Goal: Find specific page/section: Find specific page/section

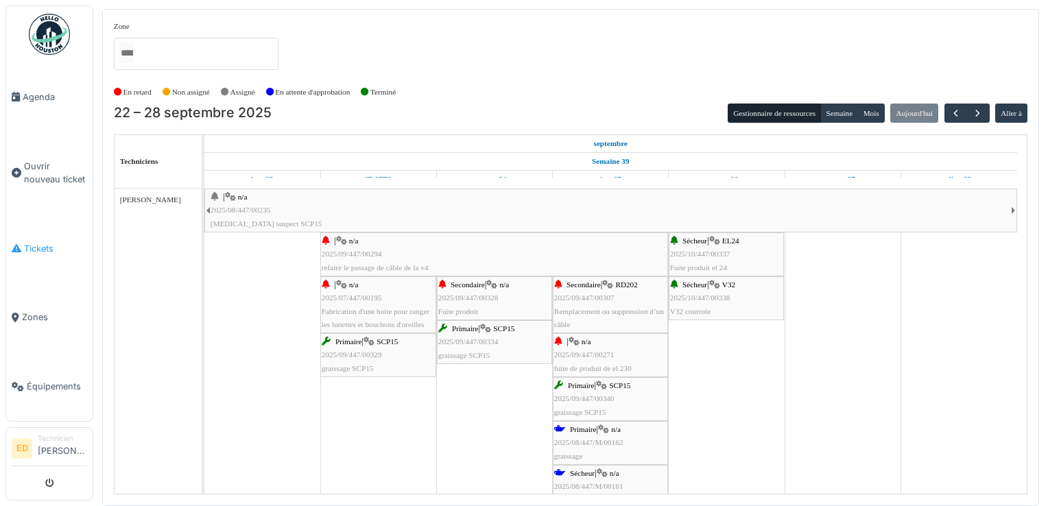
click at [51, 252] on link "Tickets" at bounding box center [49, 248] width 86 height 69
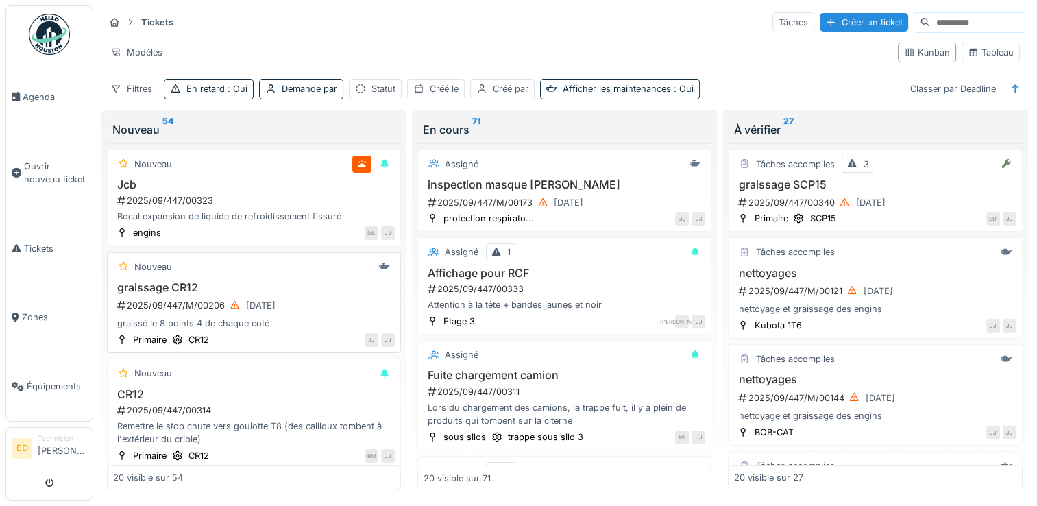
click at [328, 333] on div "JJ JJ" at bounding box center [306, 340] width 178 height 14
drag, startPoint x: 328, startPoint y: 331, endPoint x: 310, endPoint y: 313, distance: 25.7
click at [310, 313] on div "graissage CR12 2025/09/447/M/00206 24/09/2025 graissé le 8 points 4 de chaque c…" at bounding box center [254, 305] width 282 height 49
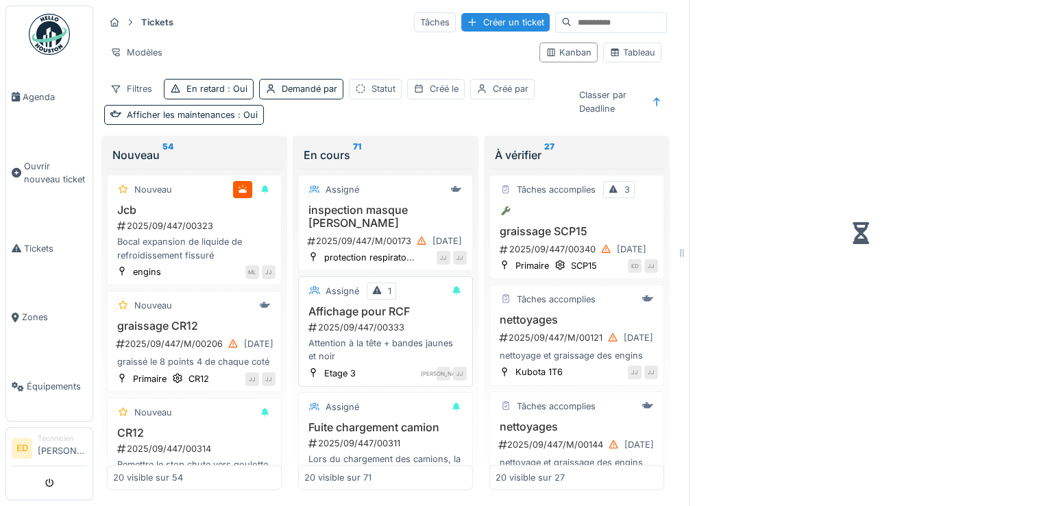
click at [310, 313] on h3 "Affichage pour RCF" at bounding box center [385, 311] width 163 height 13
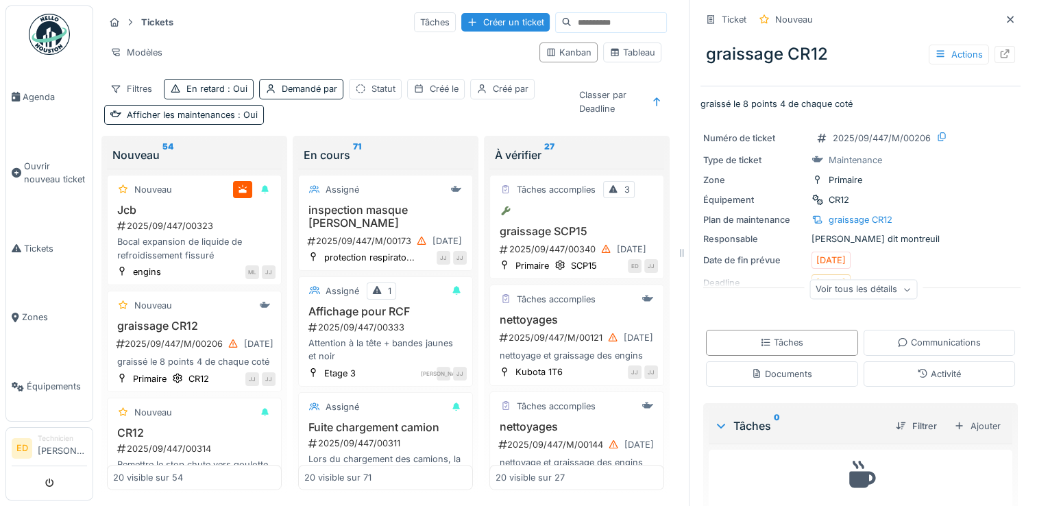
click at [851, 292] on div "Voir tous les détails" at bounding box center [864, 290] width 108 height 20
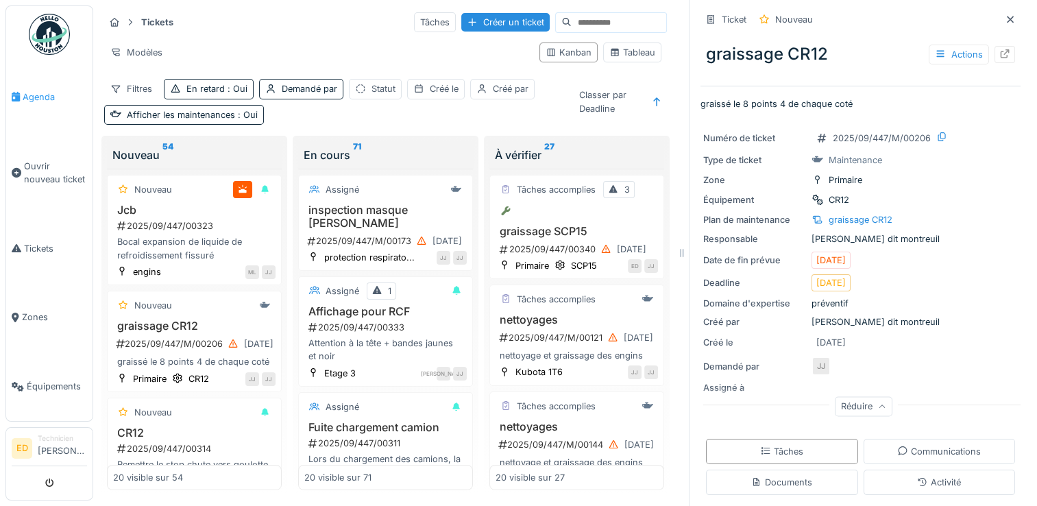
click at [39, 95] on span "Agenda" at bounding box center [55, 97] width 64 height 13
